Goal: Find specific page/section: Find specific page/section

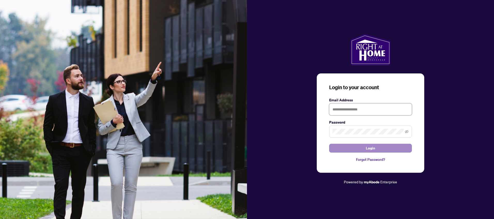
type input "**********"
click at [362, 150] on button "Login" at bounding box center [370, 148] width 83 height 9
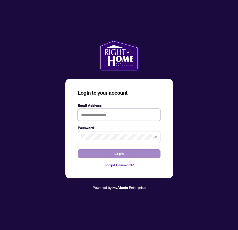
type input "**********"
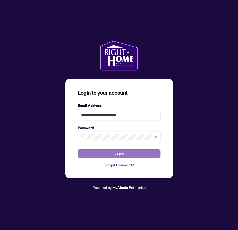
click at [124, 155] on button "Login" at bounding box center [119, 153] width 83 height 9
